Goal: Task Accomplishment & Management: Manage account settings

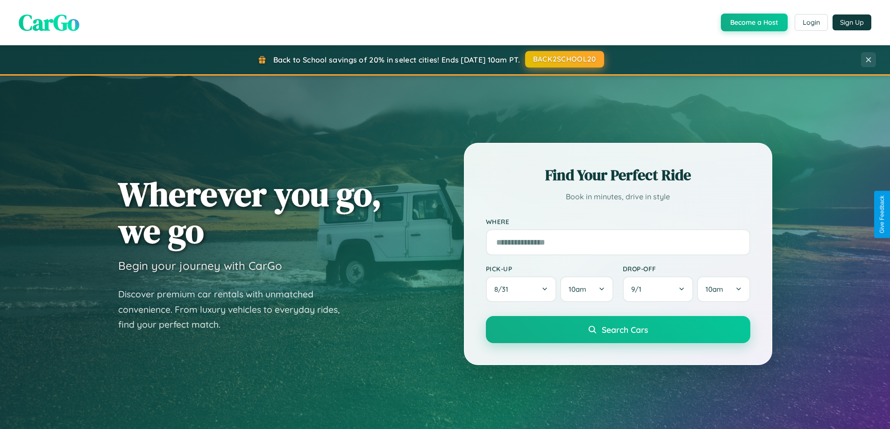
click at [564, 59] on button "BACK2SCHOOL20" at bounding box center [564, 59] width 79 height 17
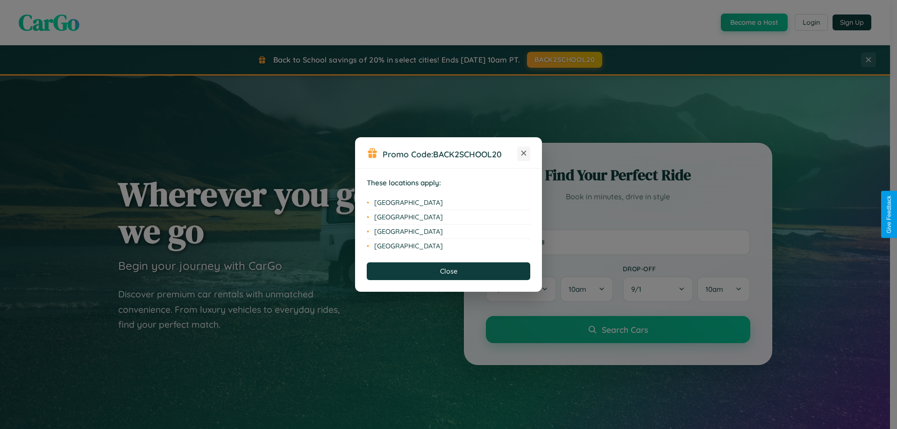
click at [524, 154] on icon at bounding box center [524, 153] width 5 height 5
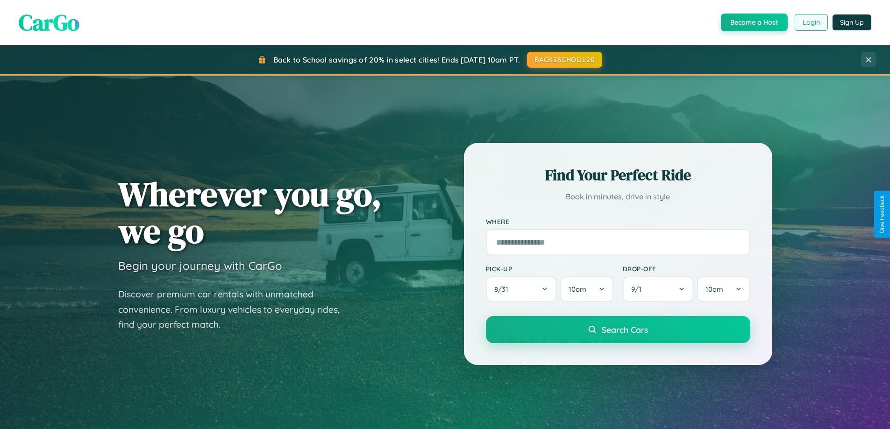
click at [811, 22] on button "Login" at bounding box center [811, 22] width 33 height 17
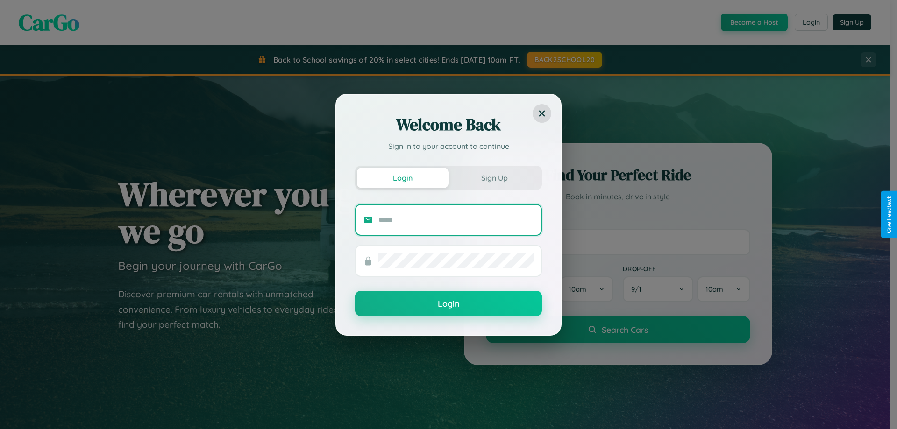
click at [456, 220] on input "text" at bounding box center [456, 220] width 155 height 15
type input "**********"
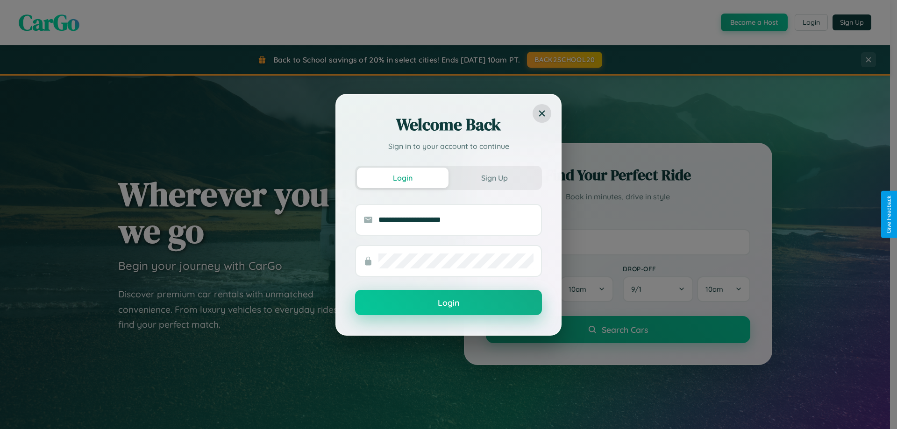
click at [449, 303] on button "Login" at bounding box center [448, 302] width 187 height 25
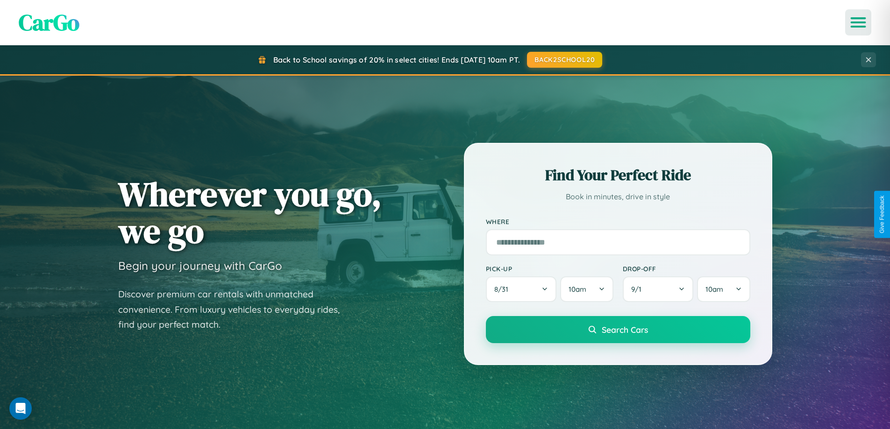
click at [858, 22] on icon "Open menu" at bounding box center [859, 22] width 14 height 8
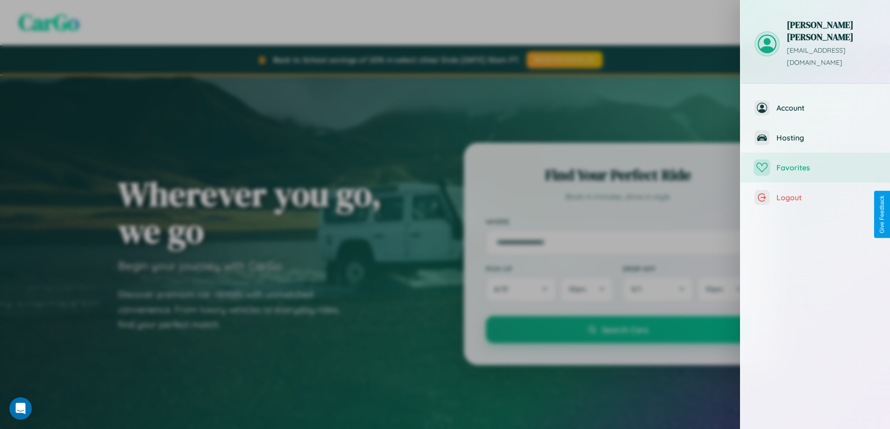
click at [815, 163] on span "Favorites" at bounding box center [827, 167] width 100 height 9
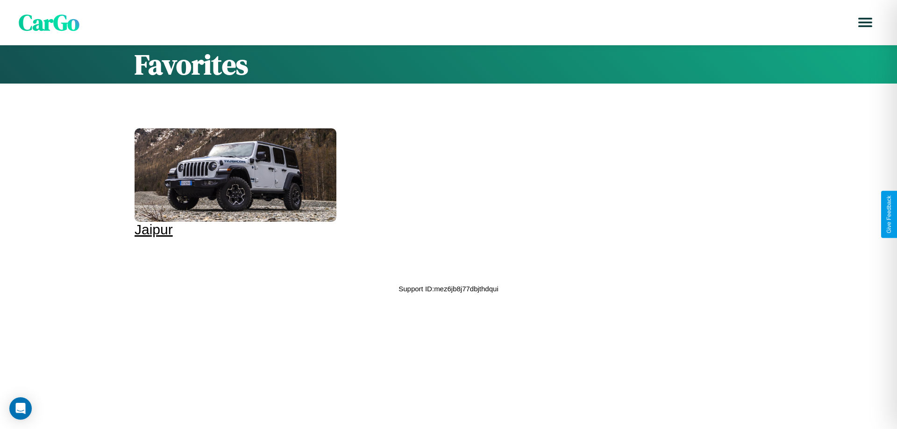
click at [234, 183] on div at bounding box center [236, 175] width 202 height 93
